Goal: Information Seeking & Learning: Learn about a topic

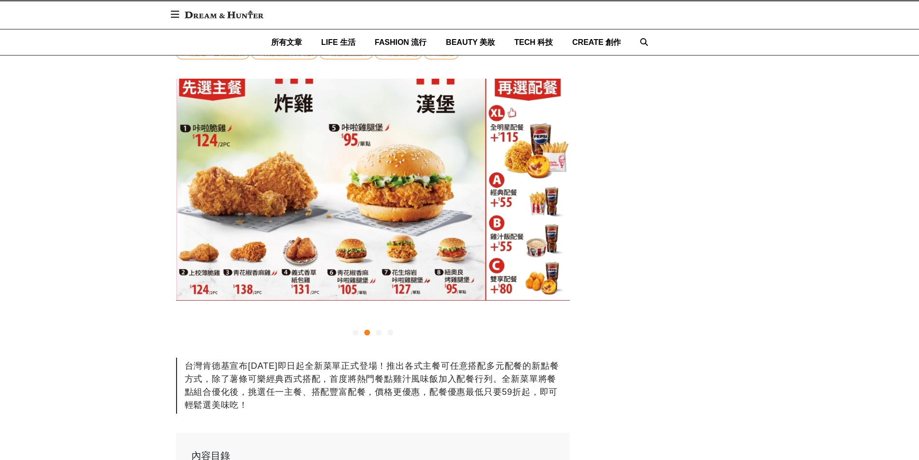
scroll to position [0, 394]
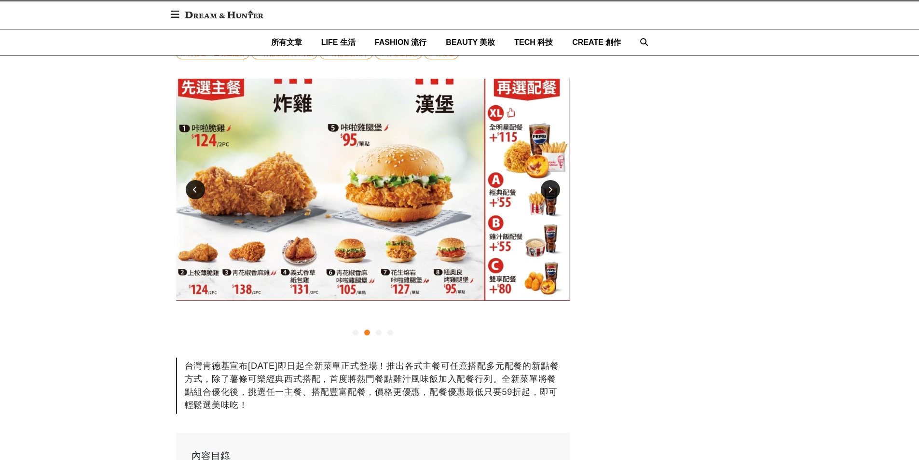
click at [201, 191] on div at bounding box center [195, 189] width 19 height 19
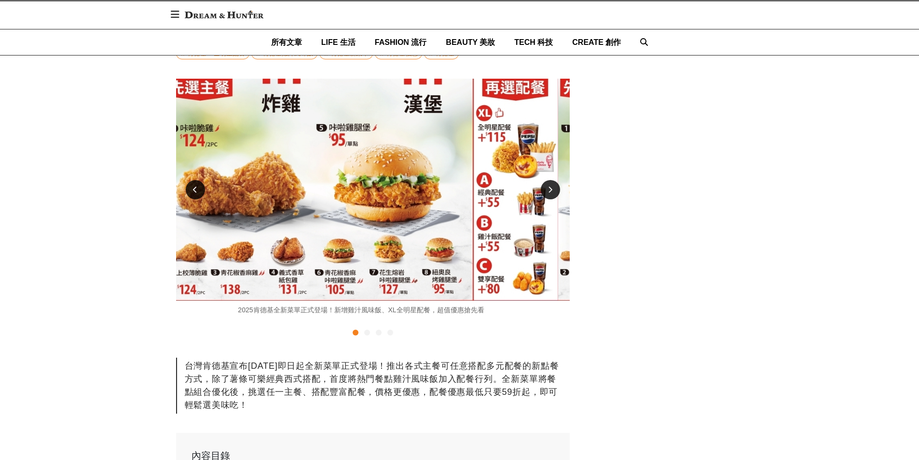
scroll to position [0, 0]
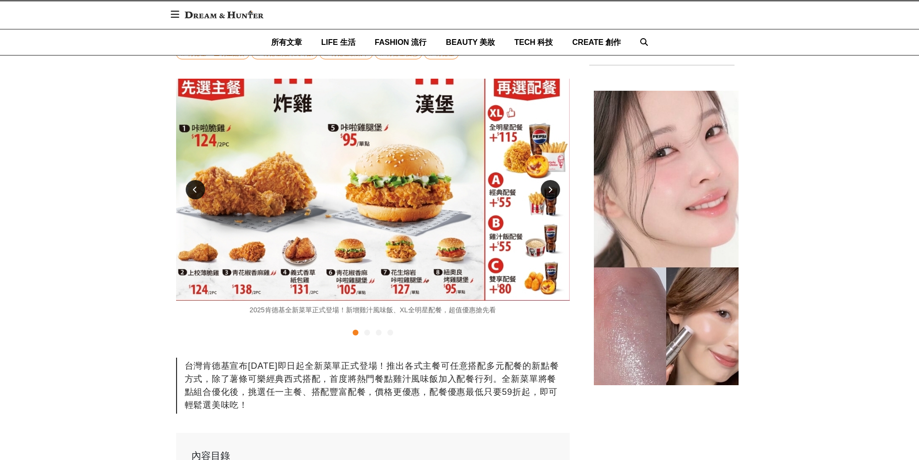
click at [545, 194] on div at bounding box center [550, 189] width 19 height 19
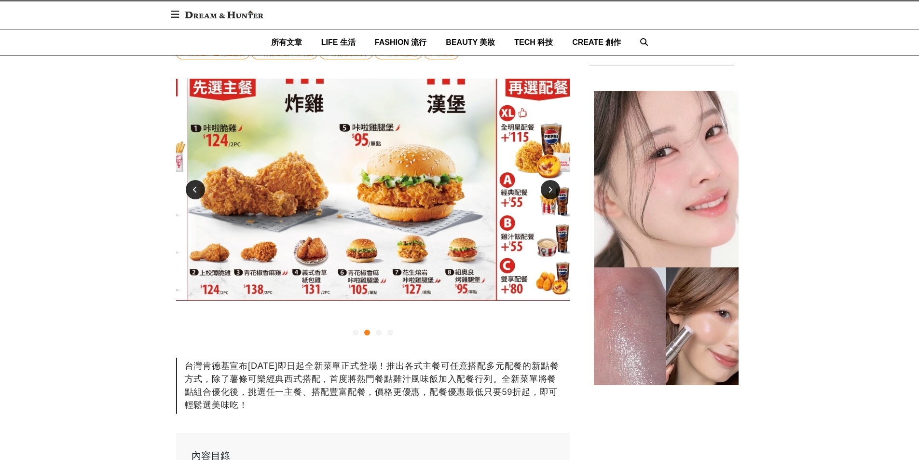
scroll to position [0, 394]
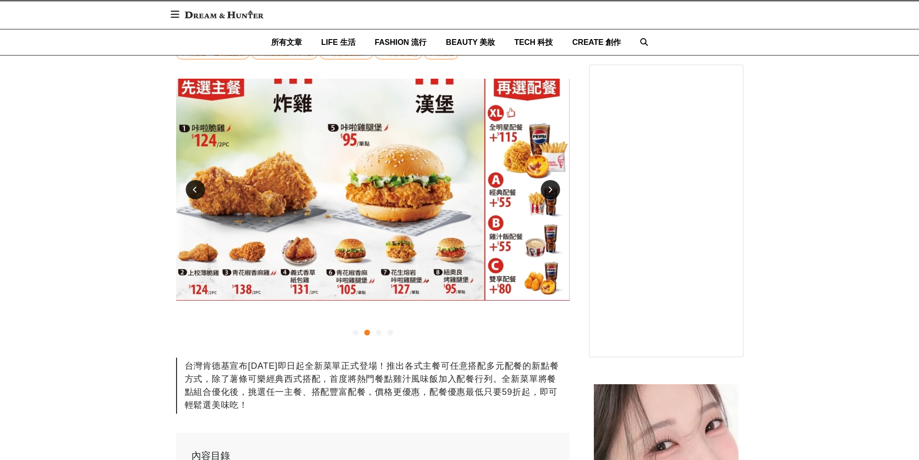
click at [545, 194] on div at bounding box center [550, 189] width 19 height 19
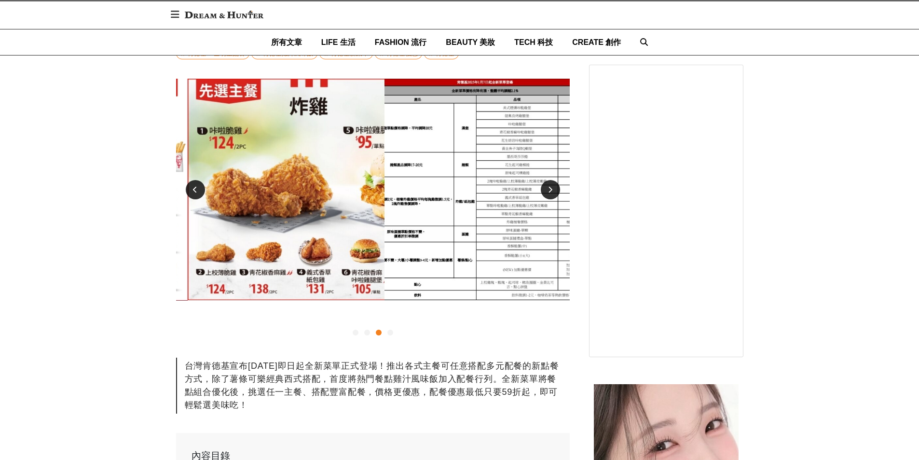
scroll to position [0, 788]
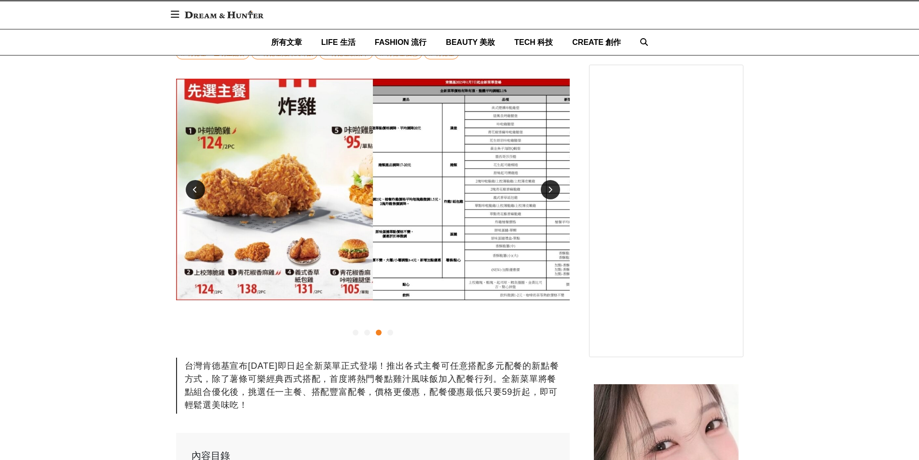
click at [545, 194] on div at bounding box center [550, 189] width 19 height 19
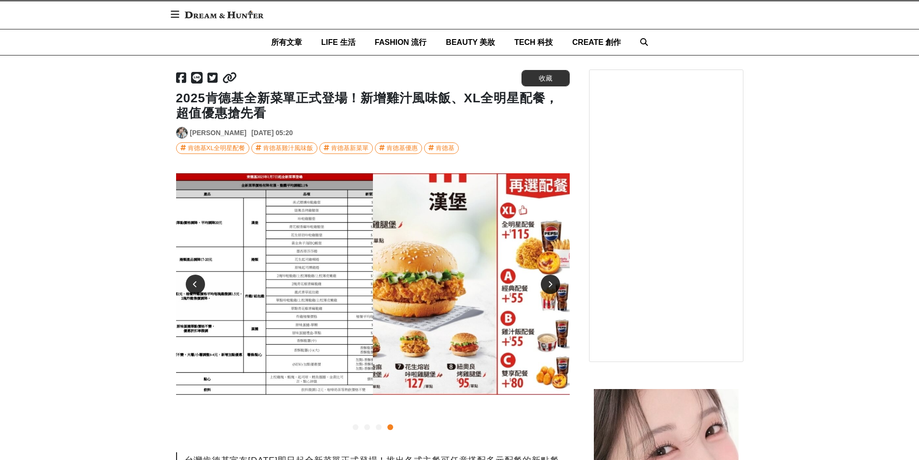
scroll to position [145, 0]
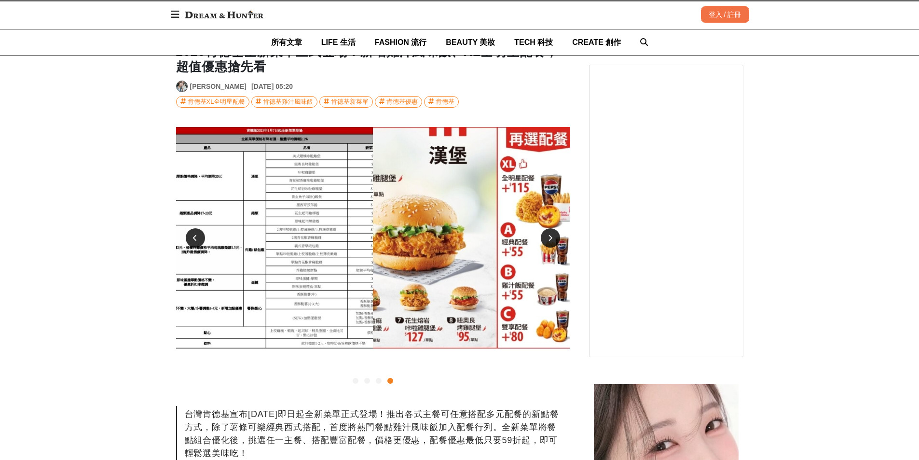
click at [199, 239] on div at bounding box center [195, 237] width 19 height 19
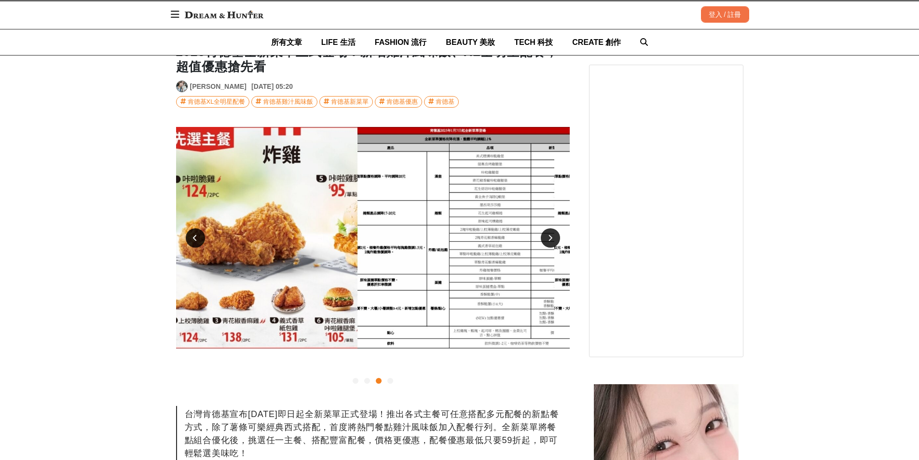
click at [197, 239] on icon at bounding box center [195, 238] width 4 height 7
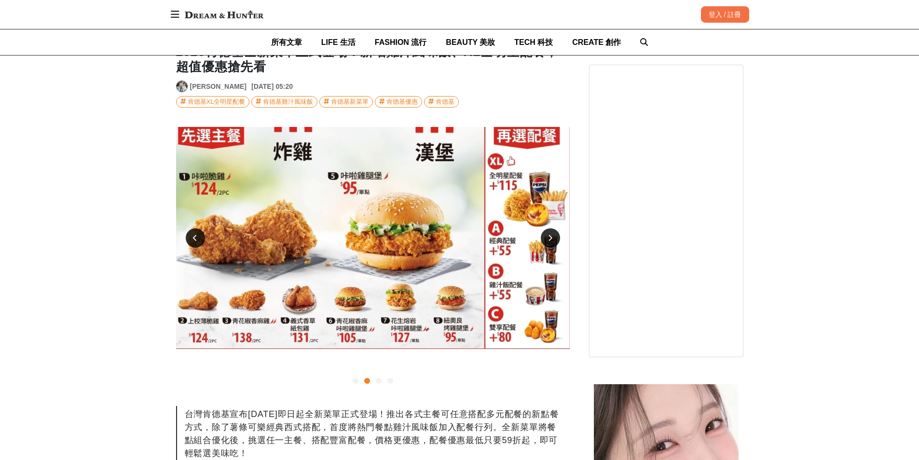
click at [197, 239] on icon at bounding box center [195, 238] width 4 height 7
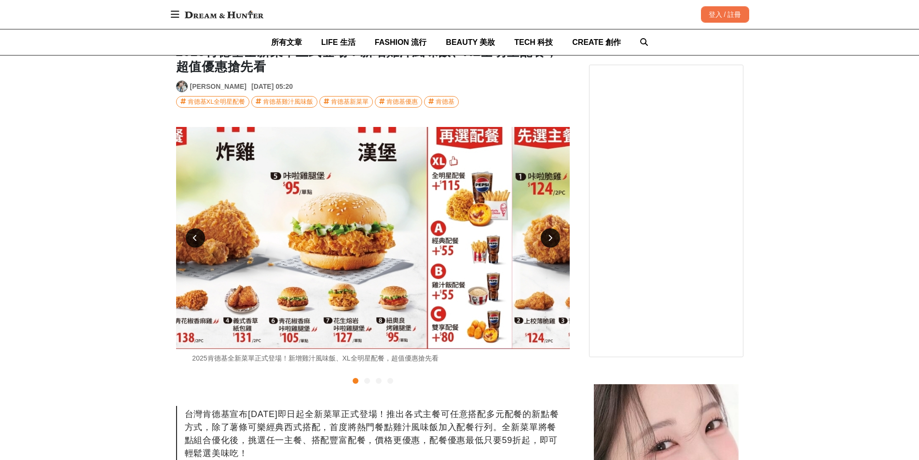
scroll to position [0, 0]
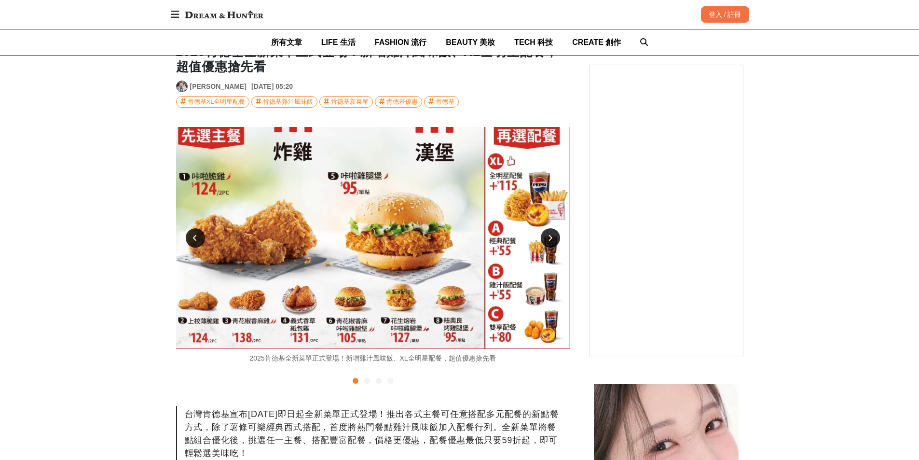
click at [554, 242] on div at bounding box center [550, 237] width 19 height 19
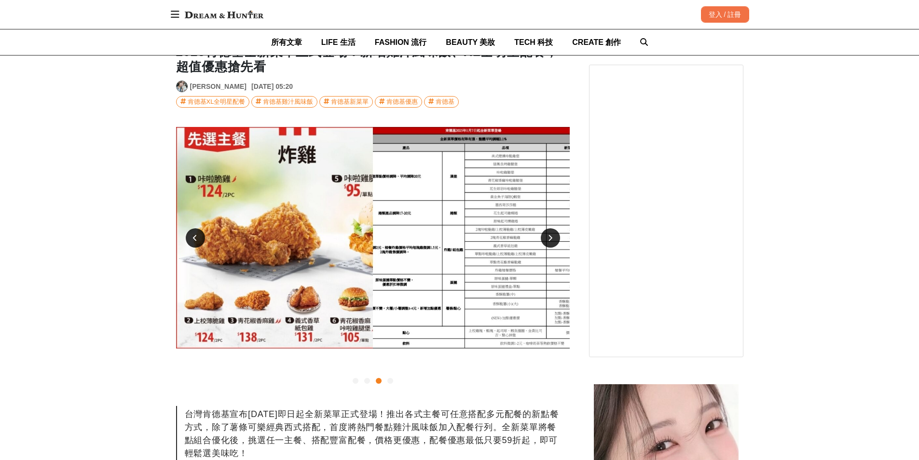
click at [554, 242] on div at bounding box center [550, 237] width 19 height 19
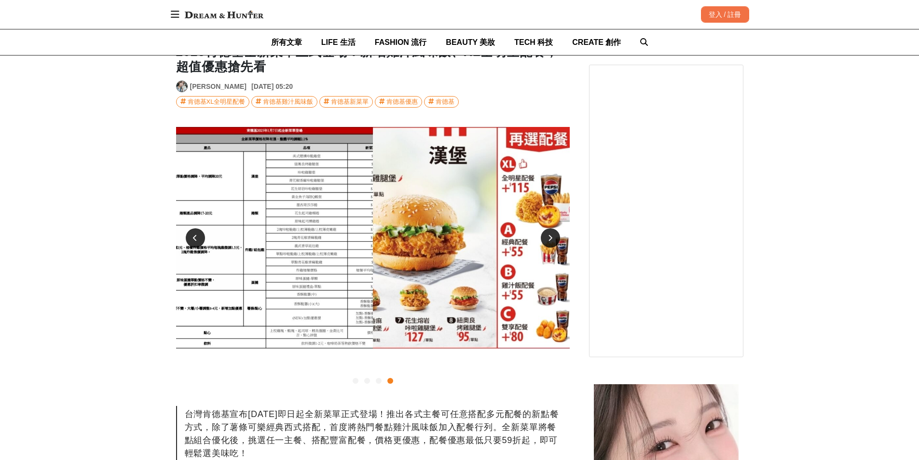
click at [554, 242] on div at bounding box center [550, 237] width 19 height 19
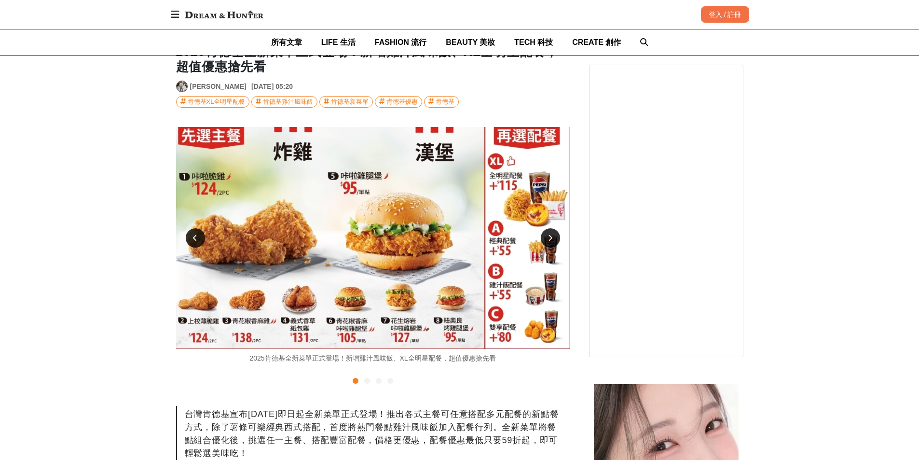
click at [191, 237] on div at bounding box center [195, 237] width 19 height 19
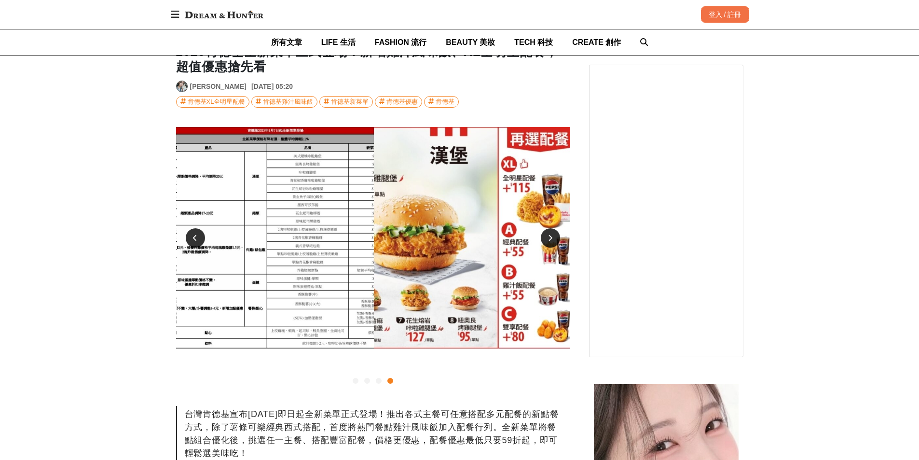
scroll to position [0, 1181]
click at [191, 237] on div at bounding box center [195, 237] width 19 height 19
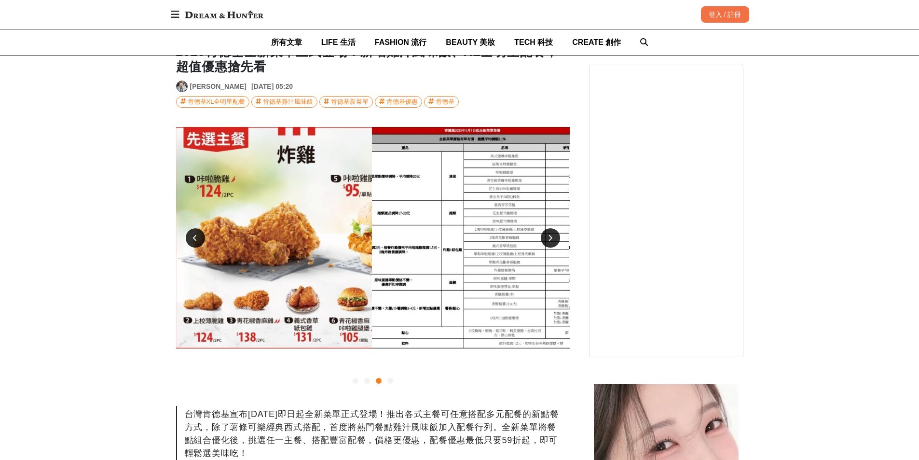
scroll to position [0, 788]
